Goal: Task Accomplishment & Management: Use online tool/utility

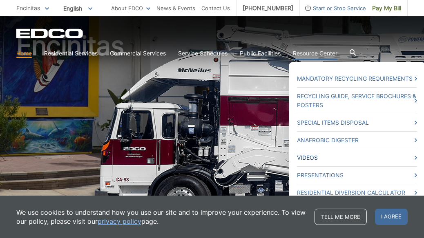
scroll to position [41, 0]
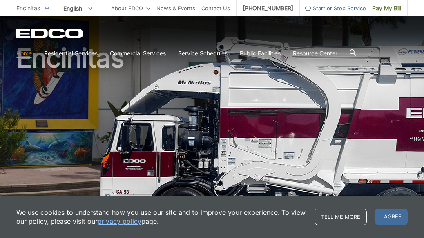
click at [229, 213] on p "We use cookies to understand how you use our site and to improve your experienc…" at bounding box center [161, 217] width 290 height 18
click at [376, 211] on span "I agree" at bounding box center [391, 217] width 33 height 16
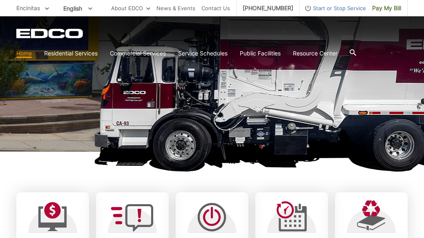
scroll to position [122, 0]
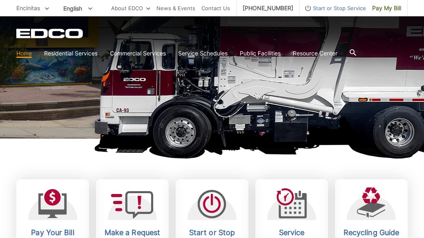
click at [202, 124] on h1 "Encinitas" at bounding box center [211, 52] width 391 height 179
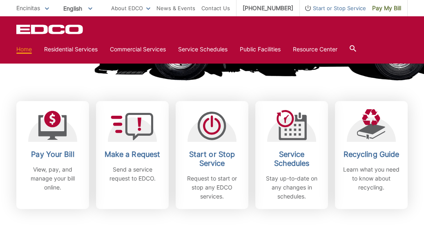
scroll to position [204, 0]
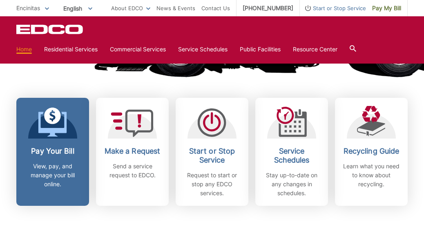
click at [52, 123] on icon at bounding box center [52, 116] width 17 height 17
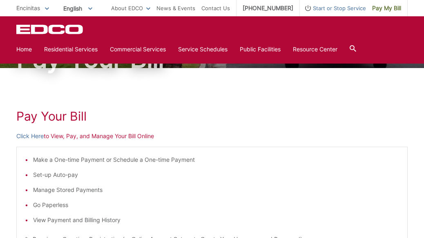
scroll to position [41, 0]
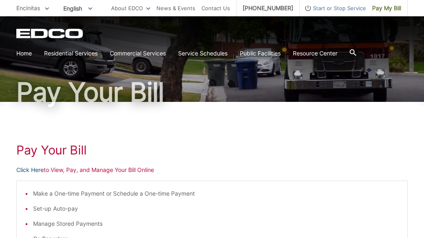
click at [35, 169] on link "Click Here" at bounding box center [29, 170] width 27 height 9
